Goal: Task Accomplishment & Management: Use online tool/utility

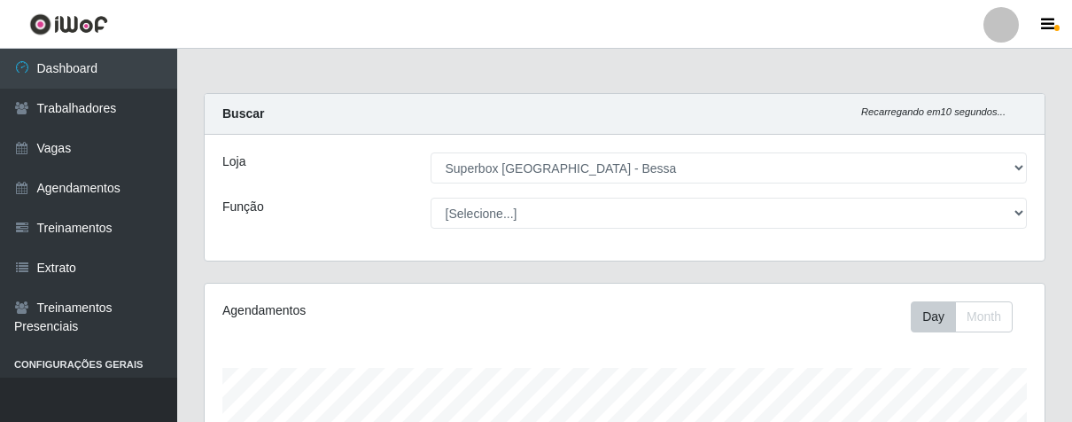
select select "206"
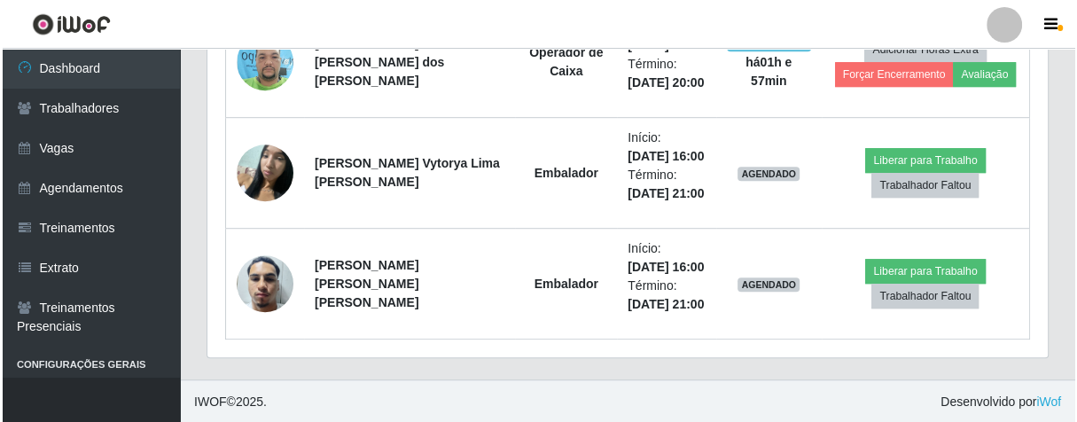
scroll to position [367, 839]
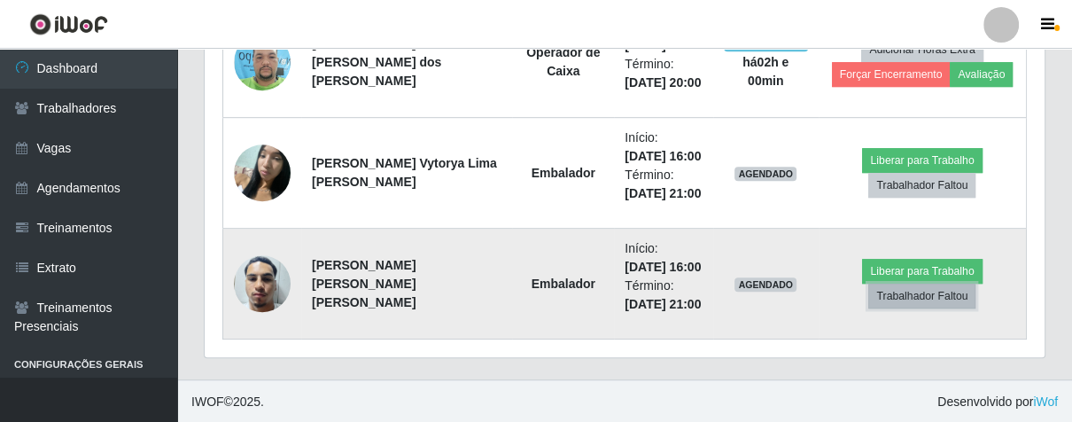
click at [916, 284] on button "Trabalhador Faltou" at bounding box center [922, 296] width 107 height 25
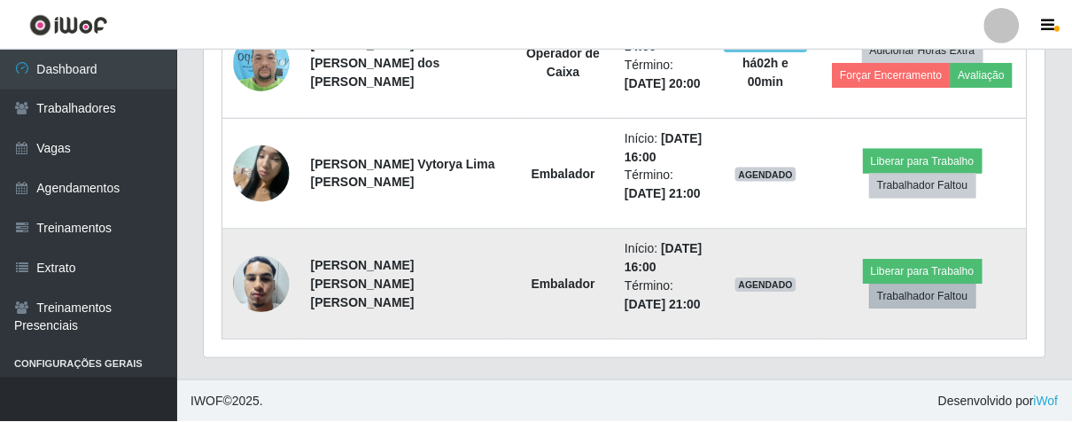
scroll to position [367, 830]
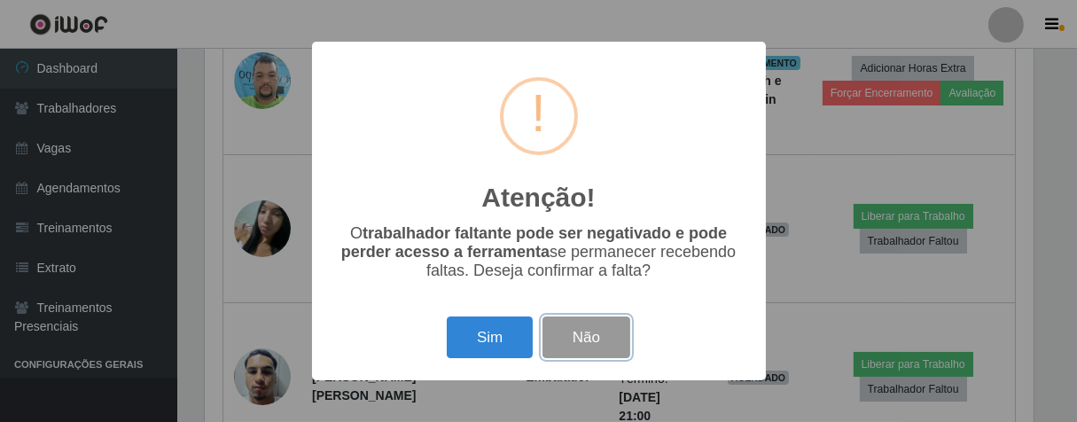
click at [619, 349] on button "Não" at bounding box center [586, 337] width 88 height 42
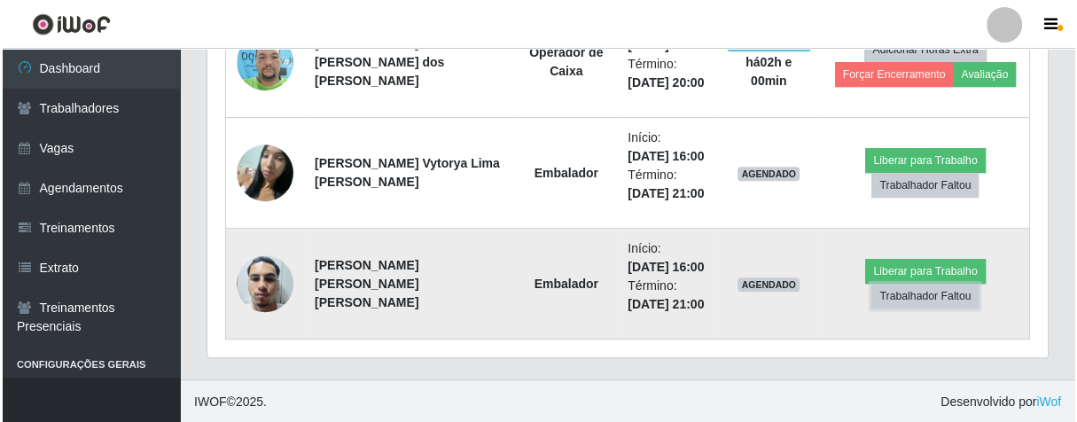
scroll to position [367, 839]
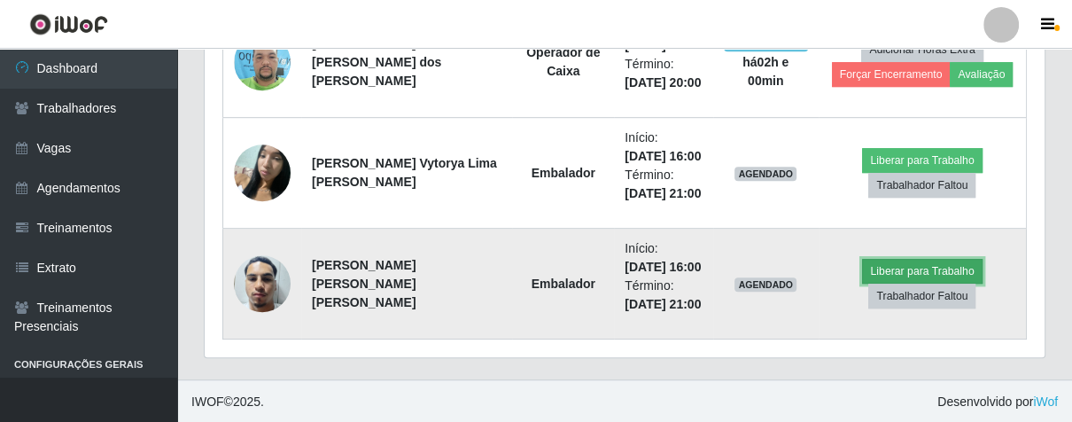
click at [903, 274] on button "Liberar para Trabalho" at bounding box center [922, 271] width 120 height 25
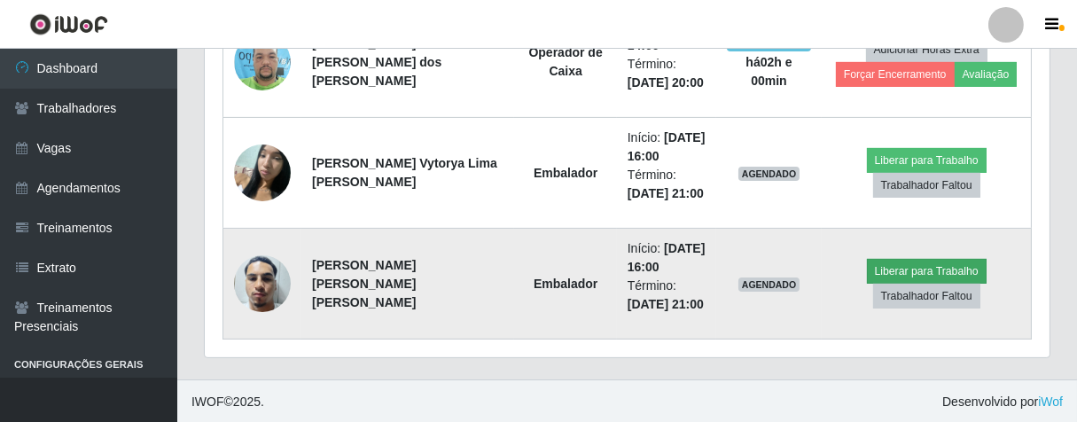
scroll to position [367, 830]
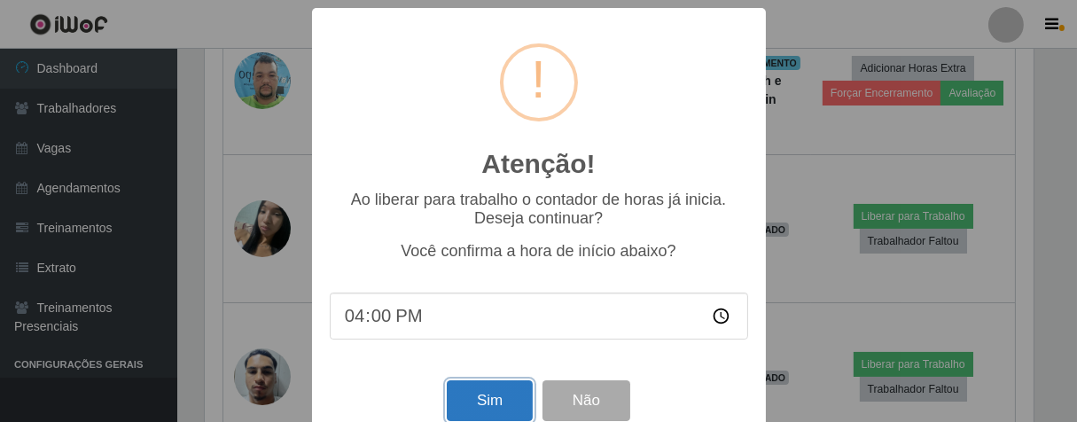
click at [518, 405] on button "Sim" at bounding box center [490, 401] width 86 height 42
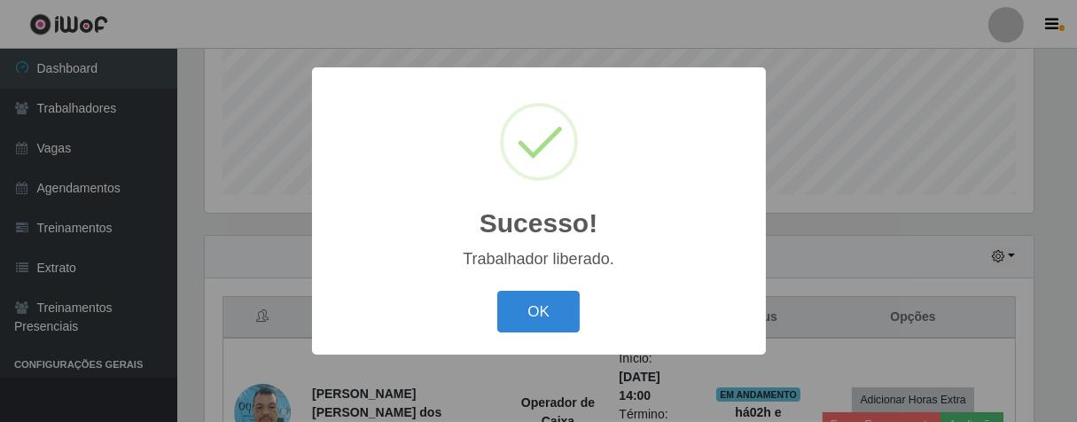
click at [497, 291] on button "OK" at bounding box center [538, 312] width 82 height 42
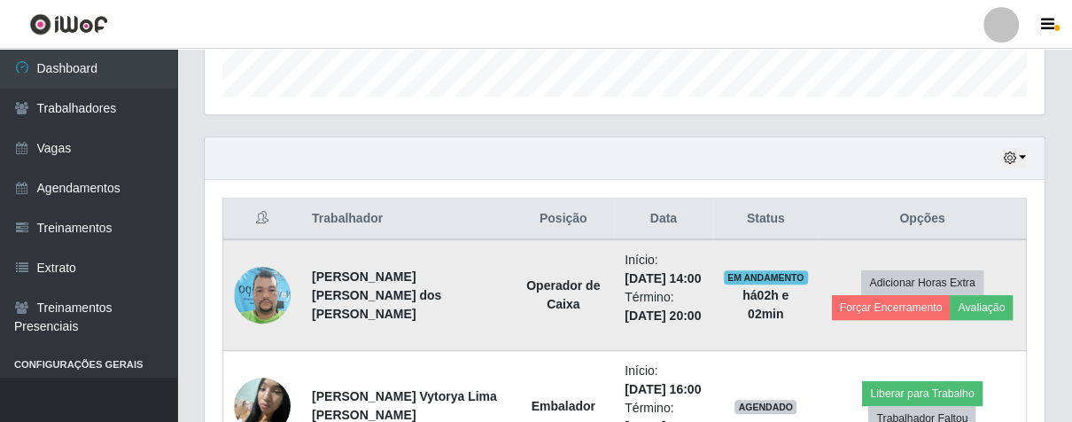
scroll to position [635, 0]
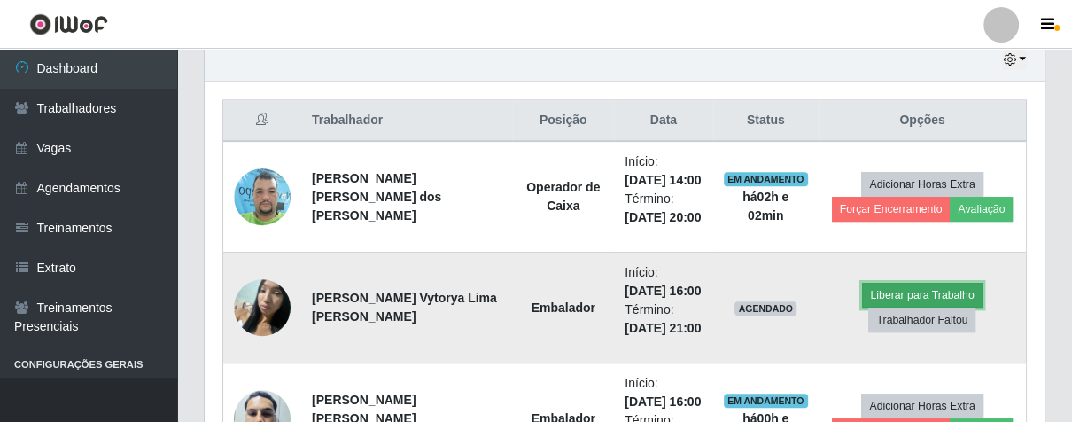
click at [956, 289] on button "Liberar para Trabalho" at bounding box center [922, 295] width 120 height 25
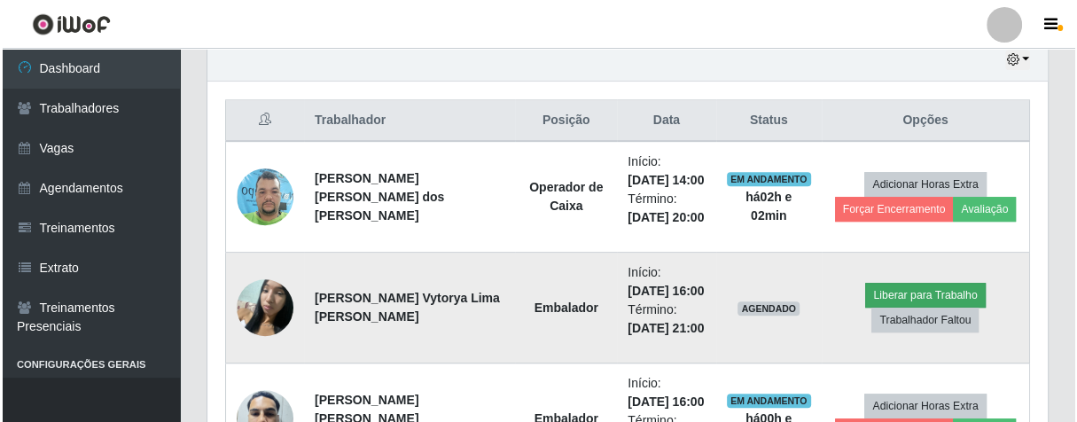
scroll to position [367, 830]
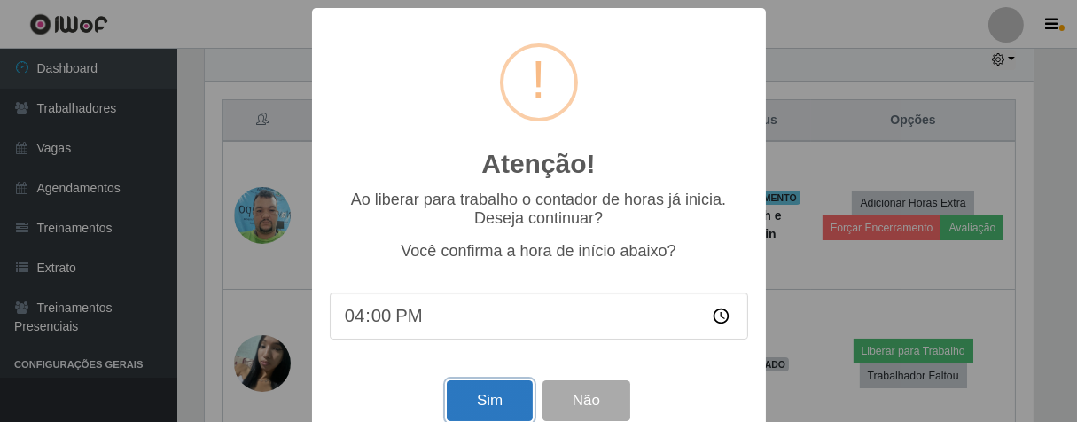
click at [500, 397] on button "Sim" at bounding box center [490, 401] width 86 height 42
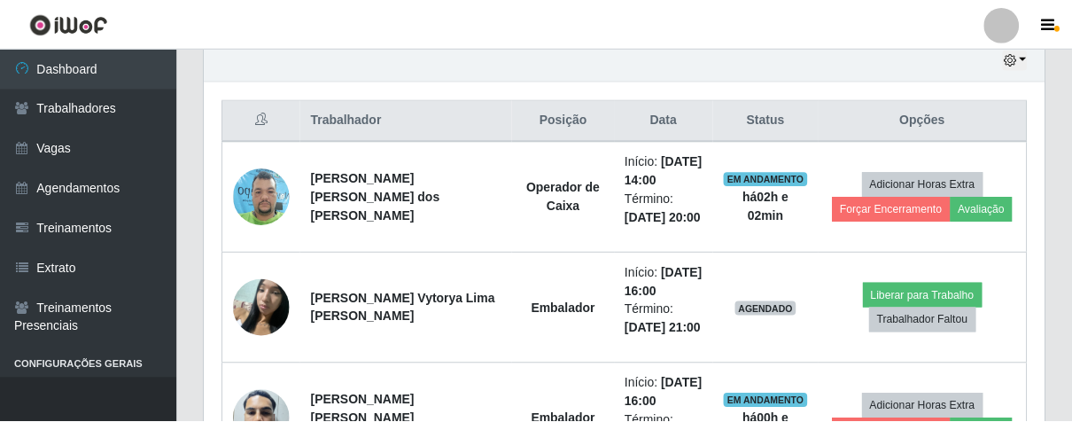
scroll to position [885862, 885401]
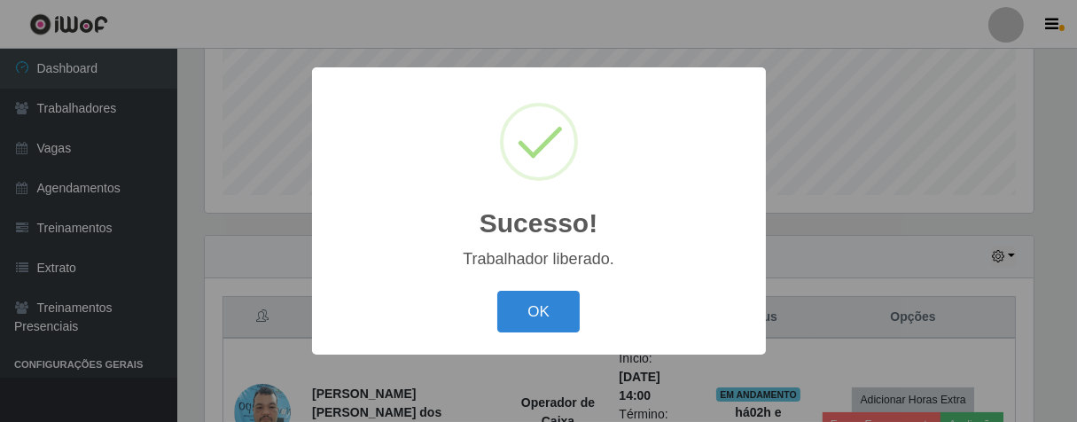
click at [497, 291] on button "OK" at bounding box center [538, 312] width 82 height 42
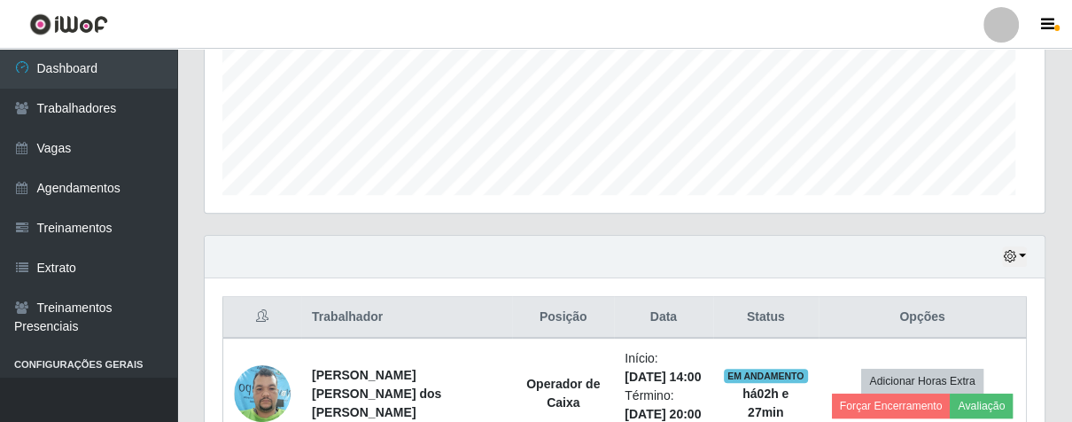
scroll to position [367, 839]
